Goal: Obtain resource: Download file/media

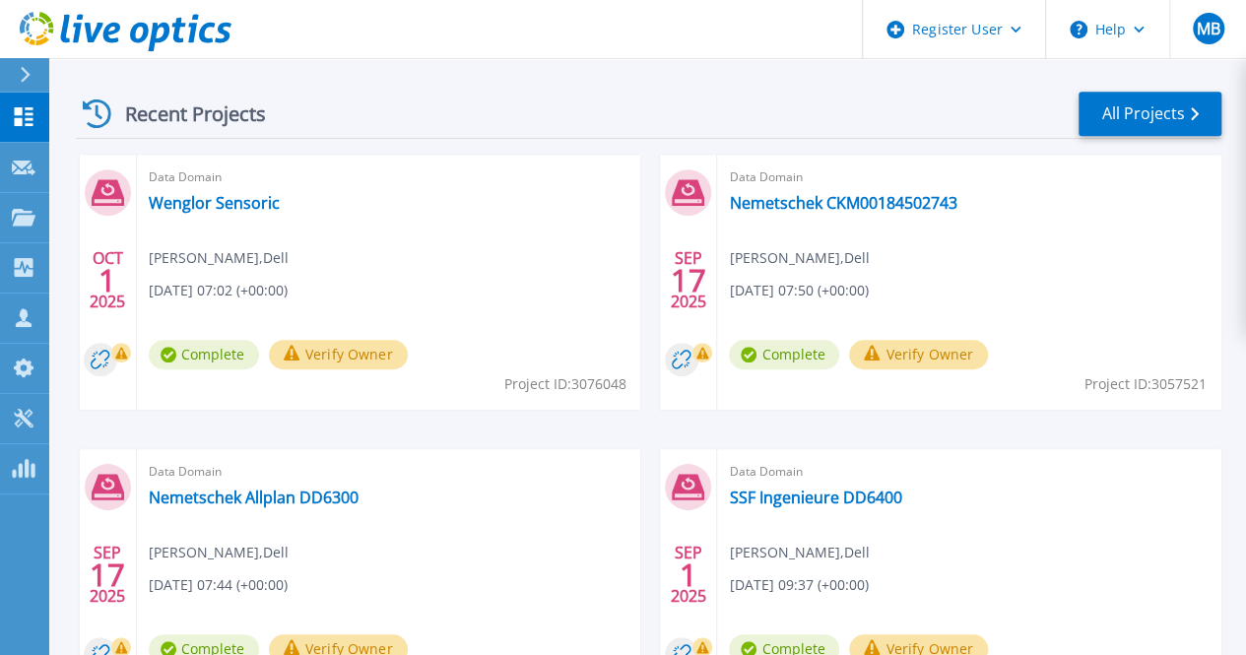
scroll to position [556, 0]
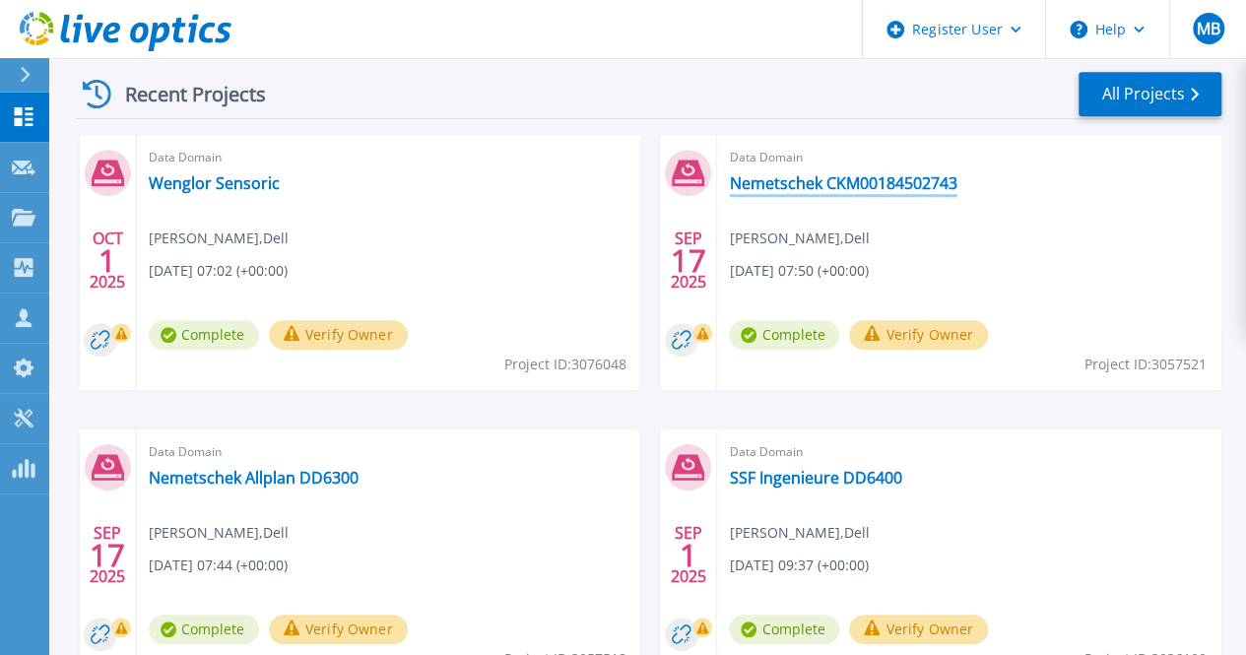
click at [729, 182] on link "Nemetschek CKM00184502743" at bounding box center [843, 183] width 228 height 20
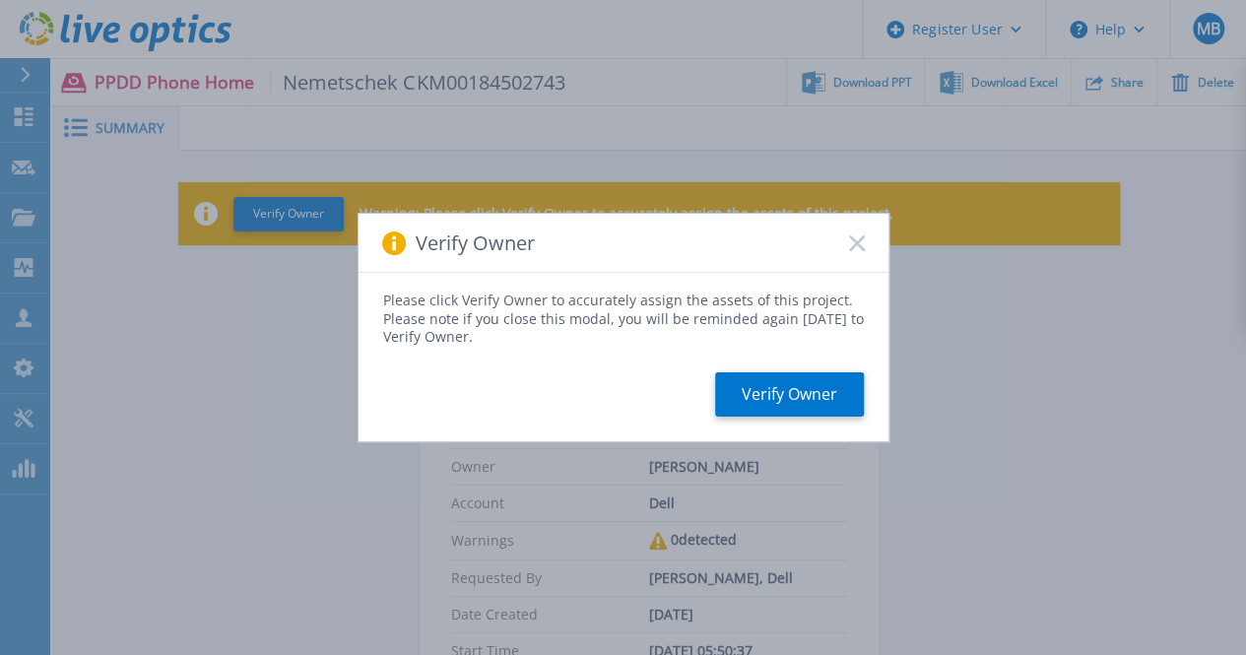
click at [853, 245] on rect at bounding box center [856, 242] width 17 height 17
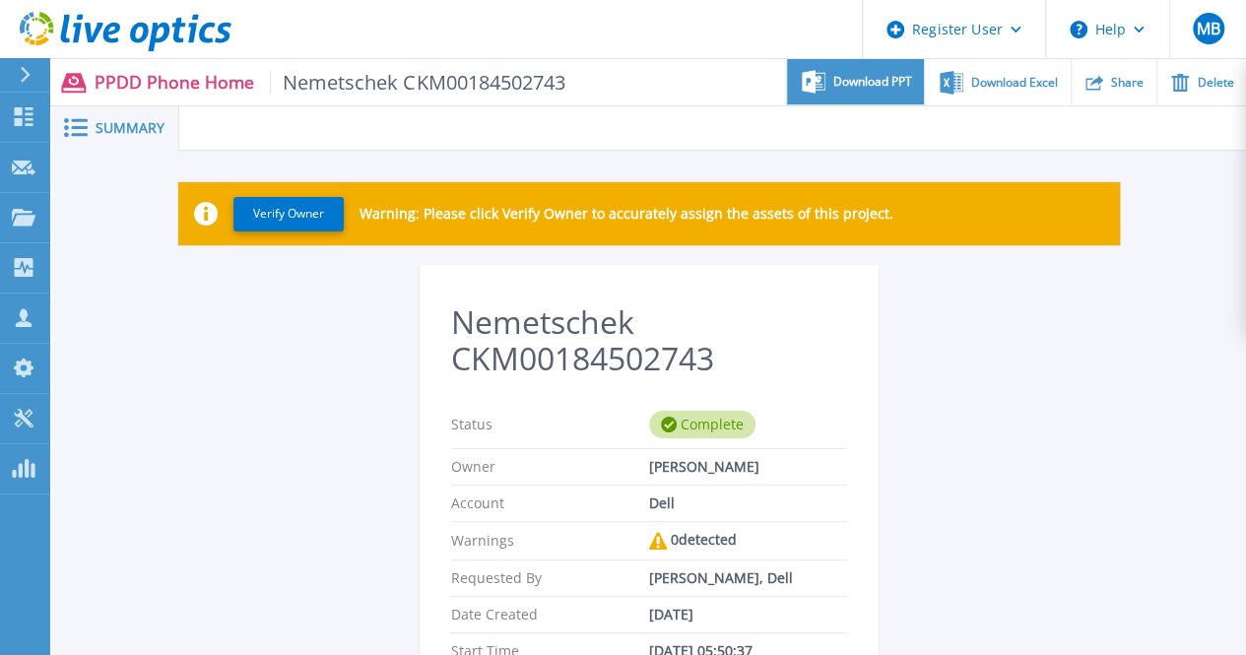
click at [884, 90] on div "Download PPT" at bounding box center [855, 82] width 137 height 46
